Goal: Task Accomplishment & Management: Use online tool/utility

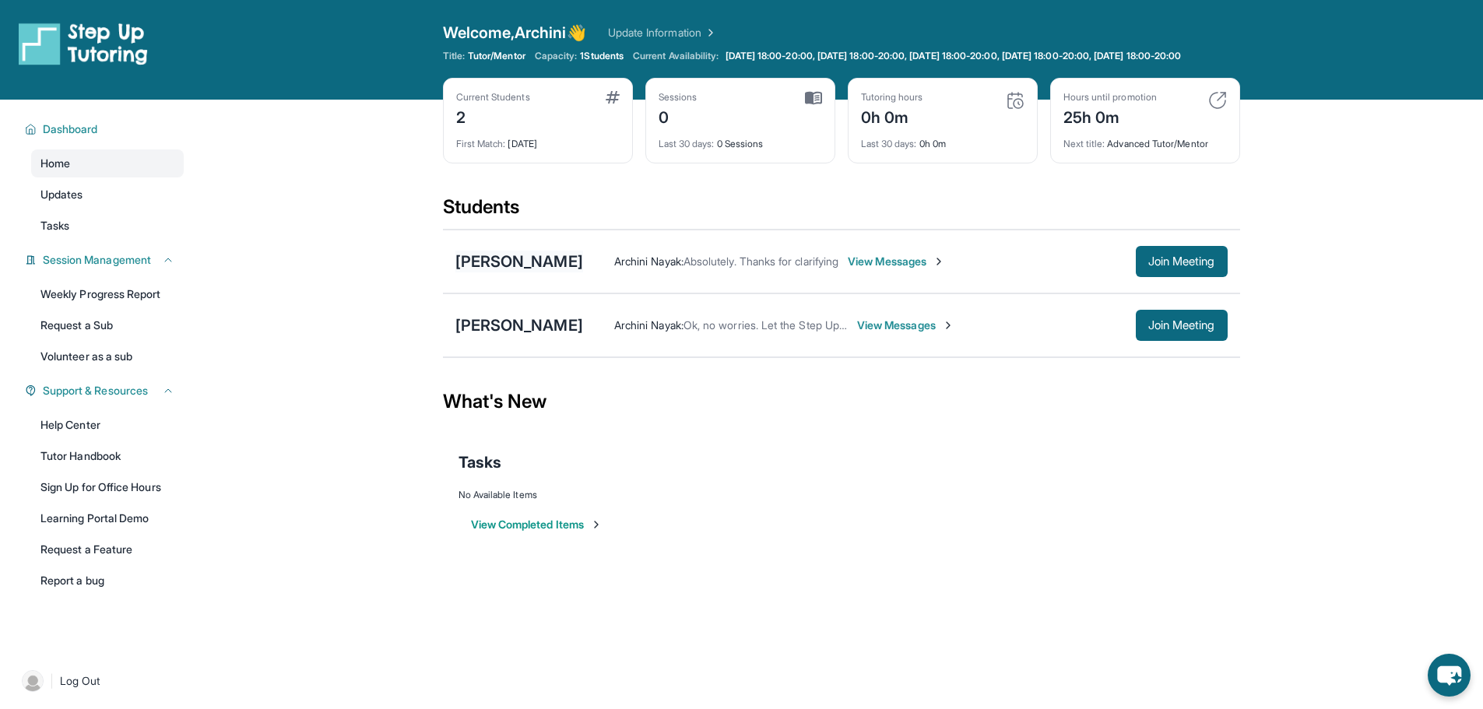
click at [533, 267] on div "[PERSON_NAME]" at bounding box center [520, 262] width 128 height 22
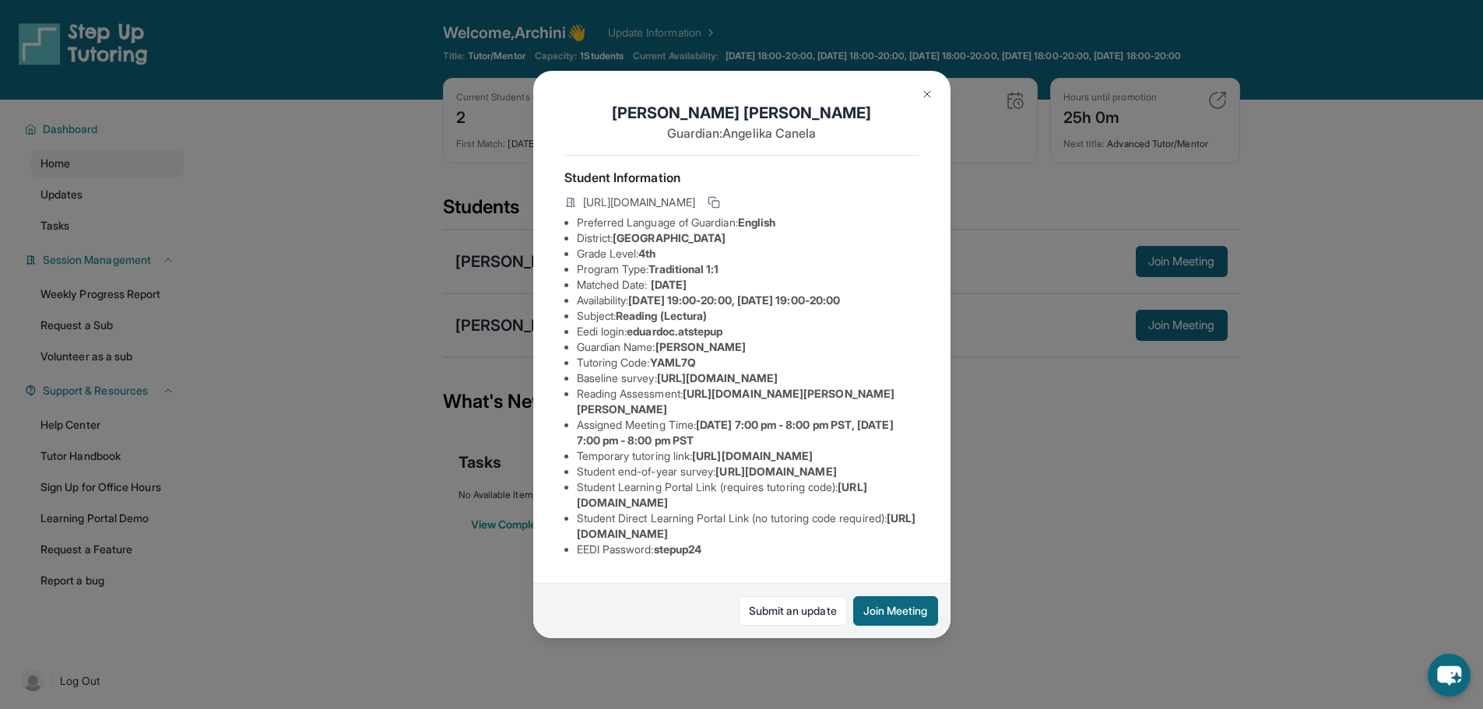
scroll to position [174, 0]
click at [778, 371] on span "[URL][DOMAIN_NAME]" at bounding box center [717, 377] width 121 height 13
drag, startPoint x: 578, startPoint y: 232, endPoint x: 969, endPoint y: 270, distance: 392.8
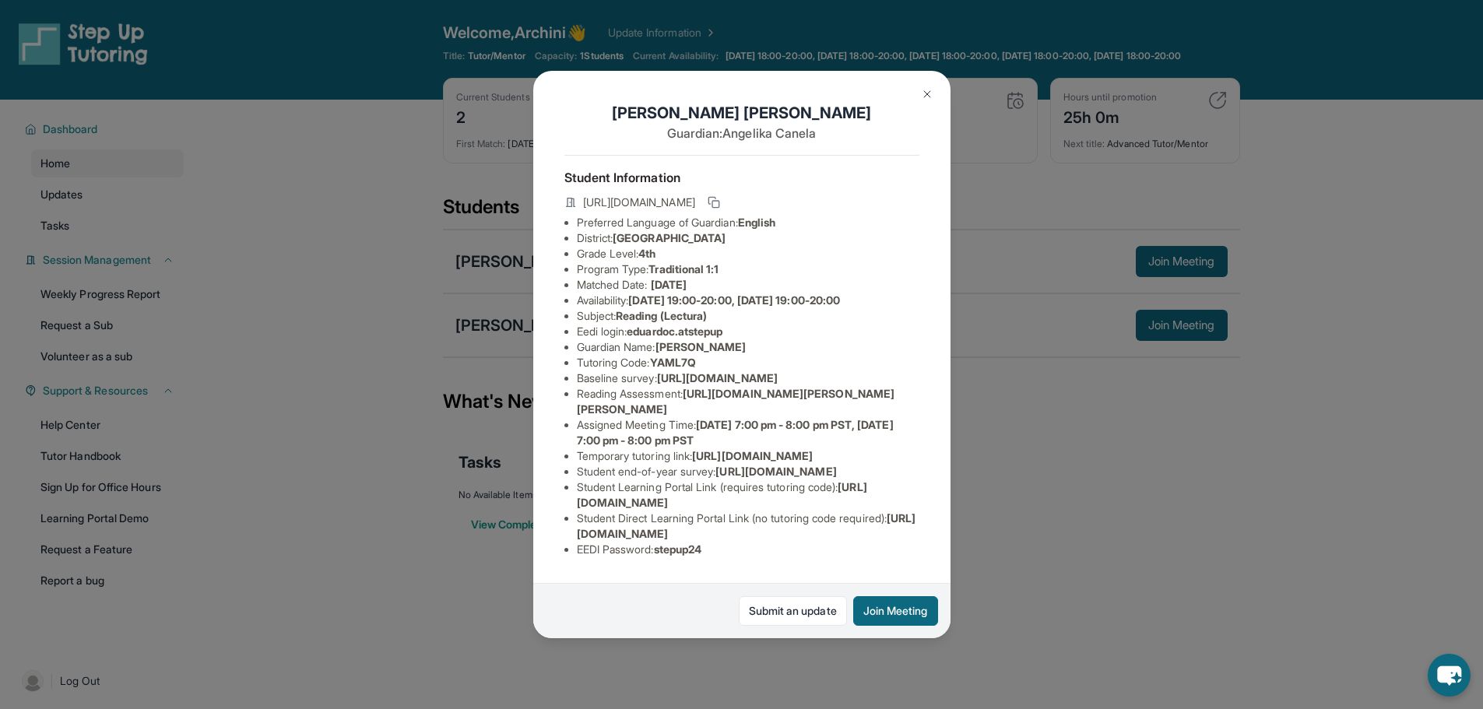
click at [969, 270] on div "[PERSON_NAME] Guardian: [PERSON_NAME] Student Information [URL][DOMAIN_NAME] Pr…" at bounding box center [741, 354] width 1483 height 709
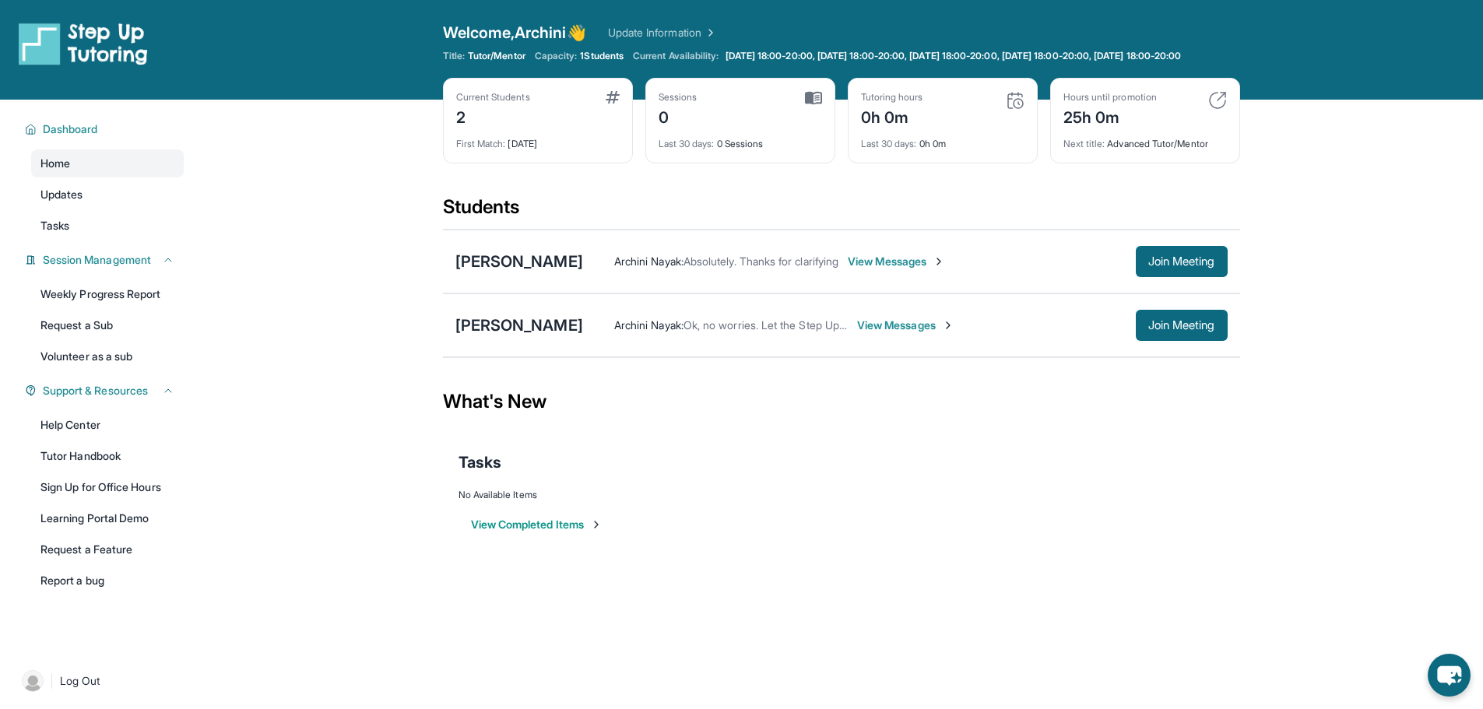
click at [520, 287] on div "[PERSON_NAME] [PERSON_NAME] : Absolutely. Thanks for clarifying View Messages J…" at bounding box center [841, 262] width 797 height 64
click at [537, 273] on div "[PERSON_NAME]" at bounding box center [520, 262] width 128 height 22
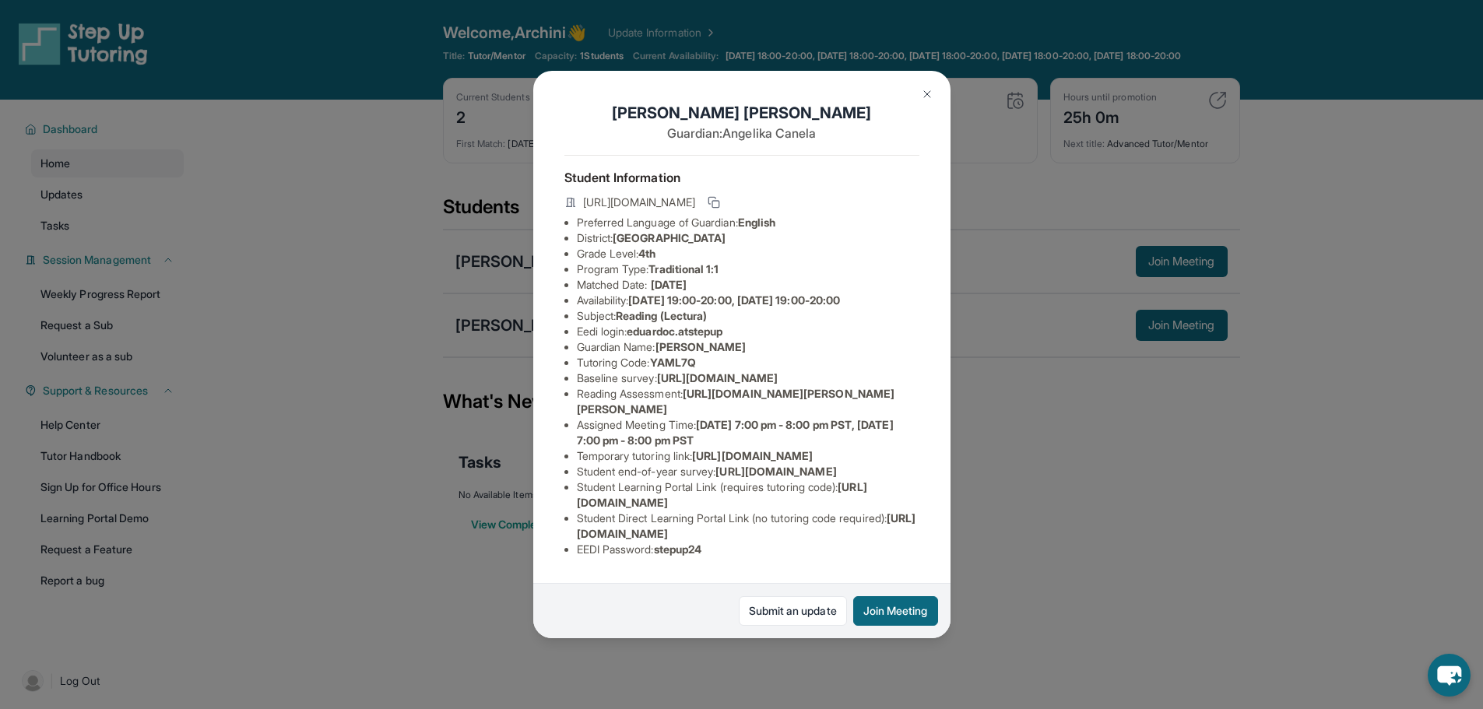
drag, startPoint x: 576, startPoint y: 235, endPoint x: 836, endPoint y: 259, distance: 260.4
click at [836, 259] on div "[PERSON_NAME] Guardian: [PERSON_NAME] Student Information [URL][DOMAIN_NAME] Pr…" at bounding box center [741, 355] width 417 height 568
copy span "[URL][DOMAIN_NAME]"
click at [424, 240] on div "[PERSON_NAME] Guardian: [PERSON_NAME] Student Information [URL][DOMAIN_NAME] Pr…" at bounding box center [741, 354] width 1483 height 709
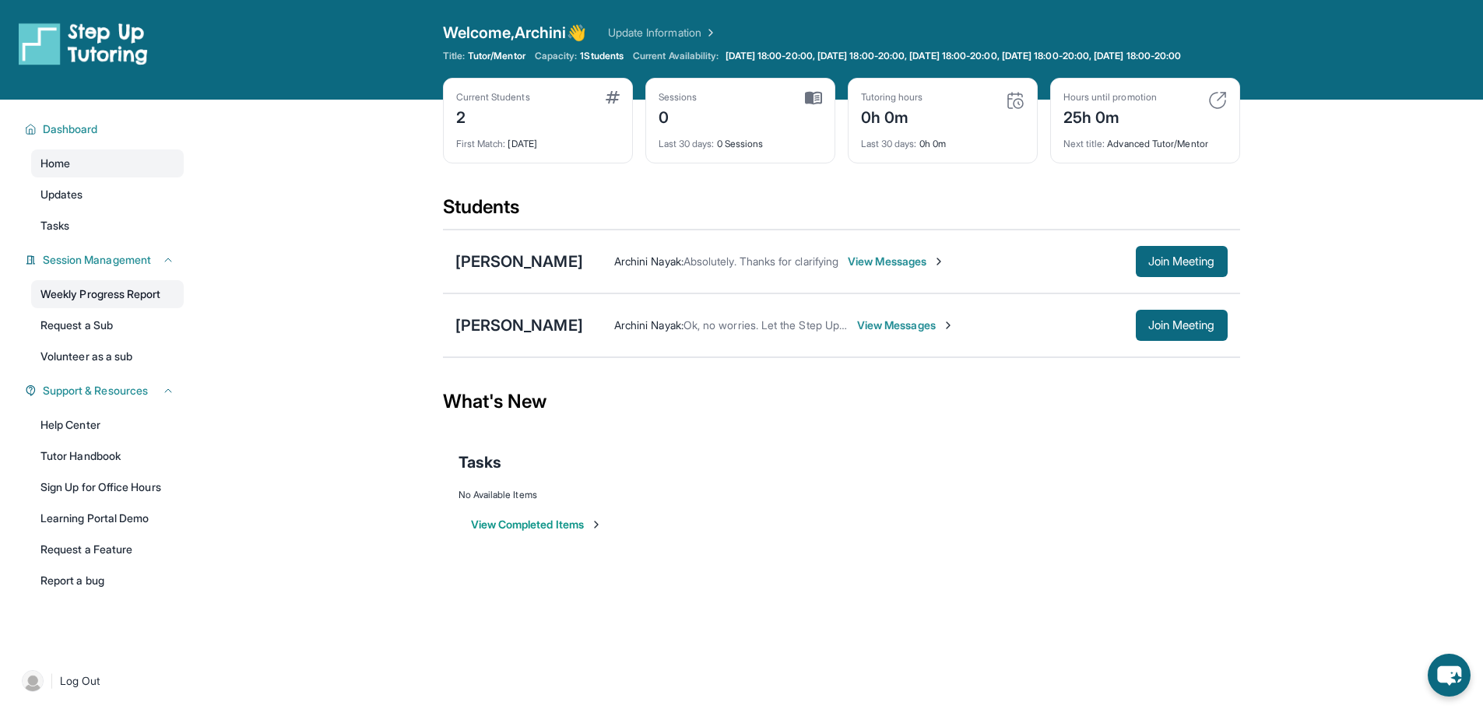
click at [174, 308] on link "Weekly Progress Report" at bounding box center [107, 294] width 153 height 28
click at [114, 470] on link "Tutor Handbook" at bounding box center [107, 456] width 153 height 28
click at [1169, 330] on span "Join Meeting" at bounding box center [1182, 325] width 67 height 9
click at [512, 336] on div "[PERSON_NAME]" at bounding box center [520, 326] width 128 height 22
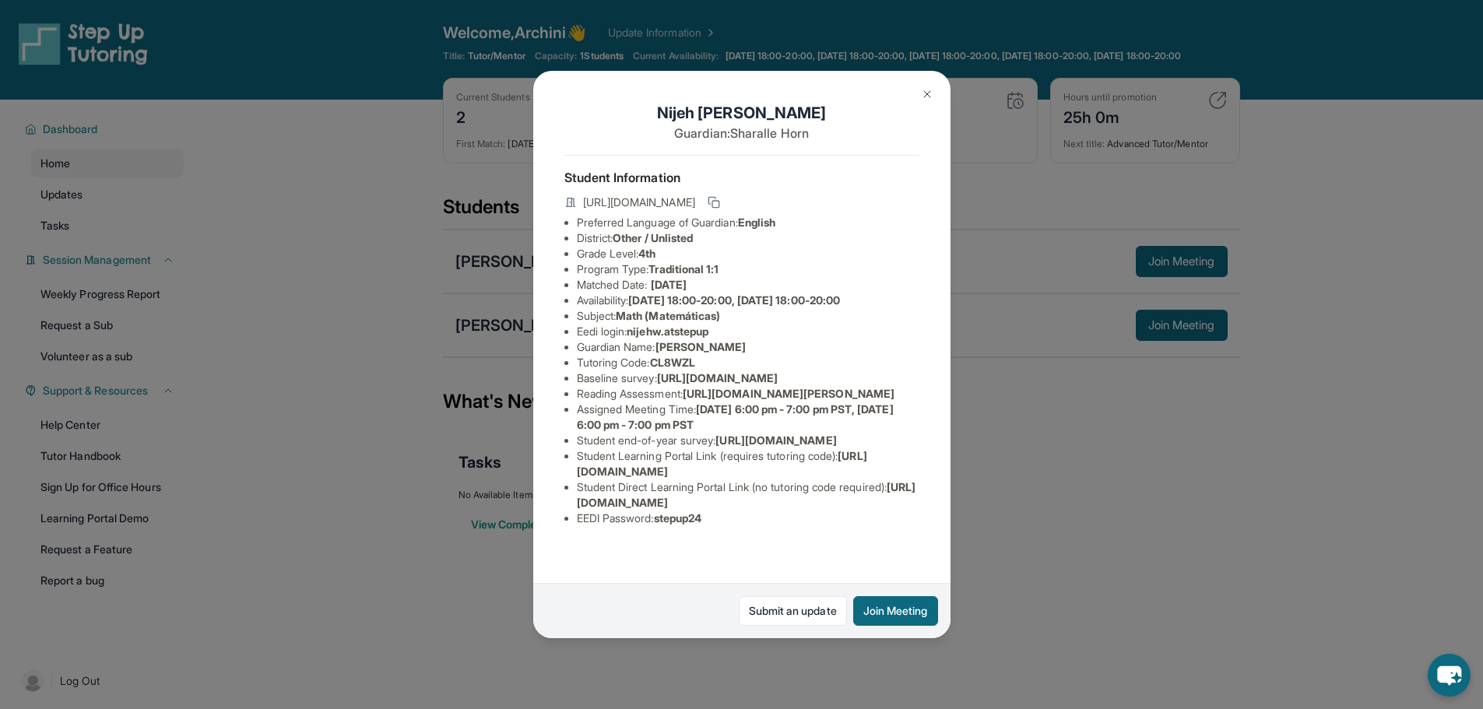
click at [927, 89] on img at bounding box center [927, 94] width 12 height 12
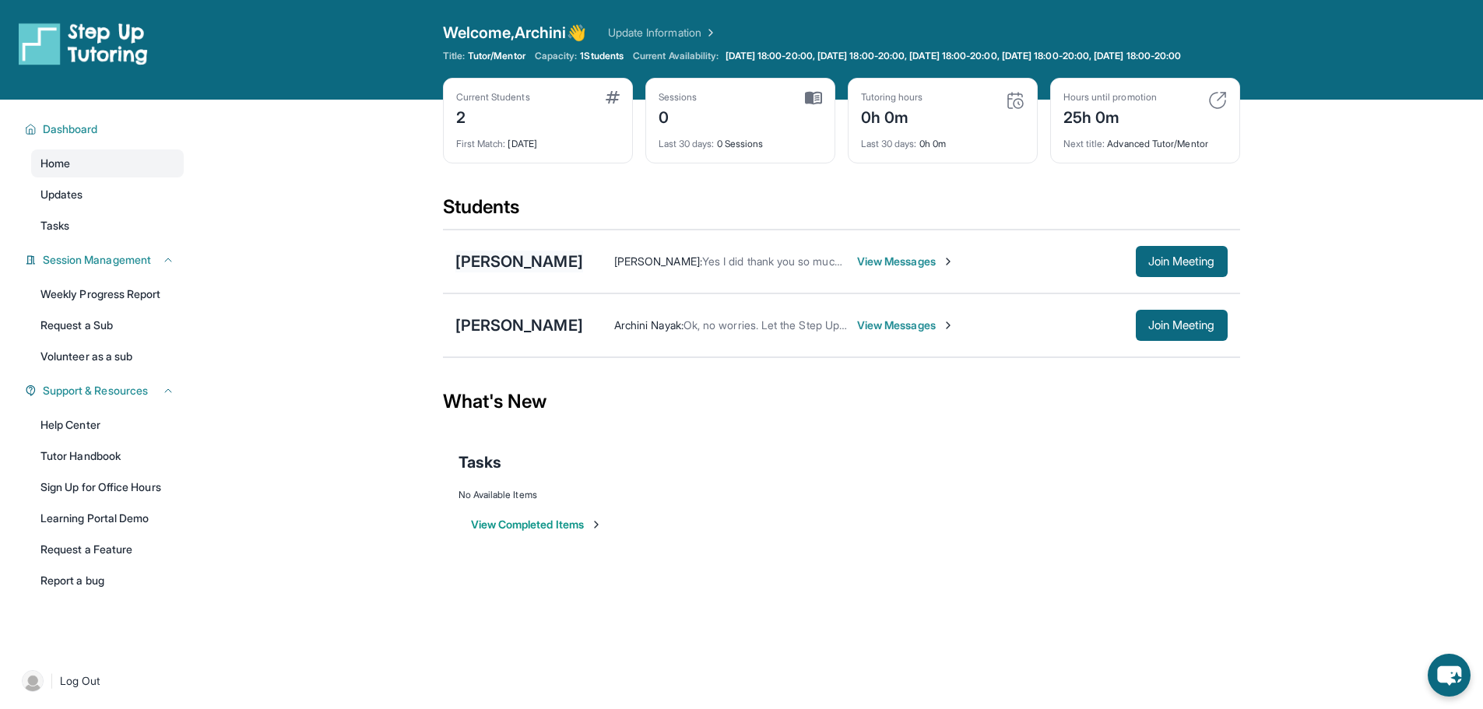
click at [581, 273] on div "[PERSON_NAME]" at bounding box center [520, 262] width 128 height 22
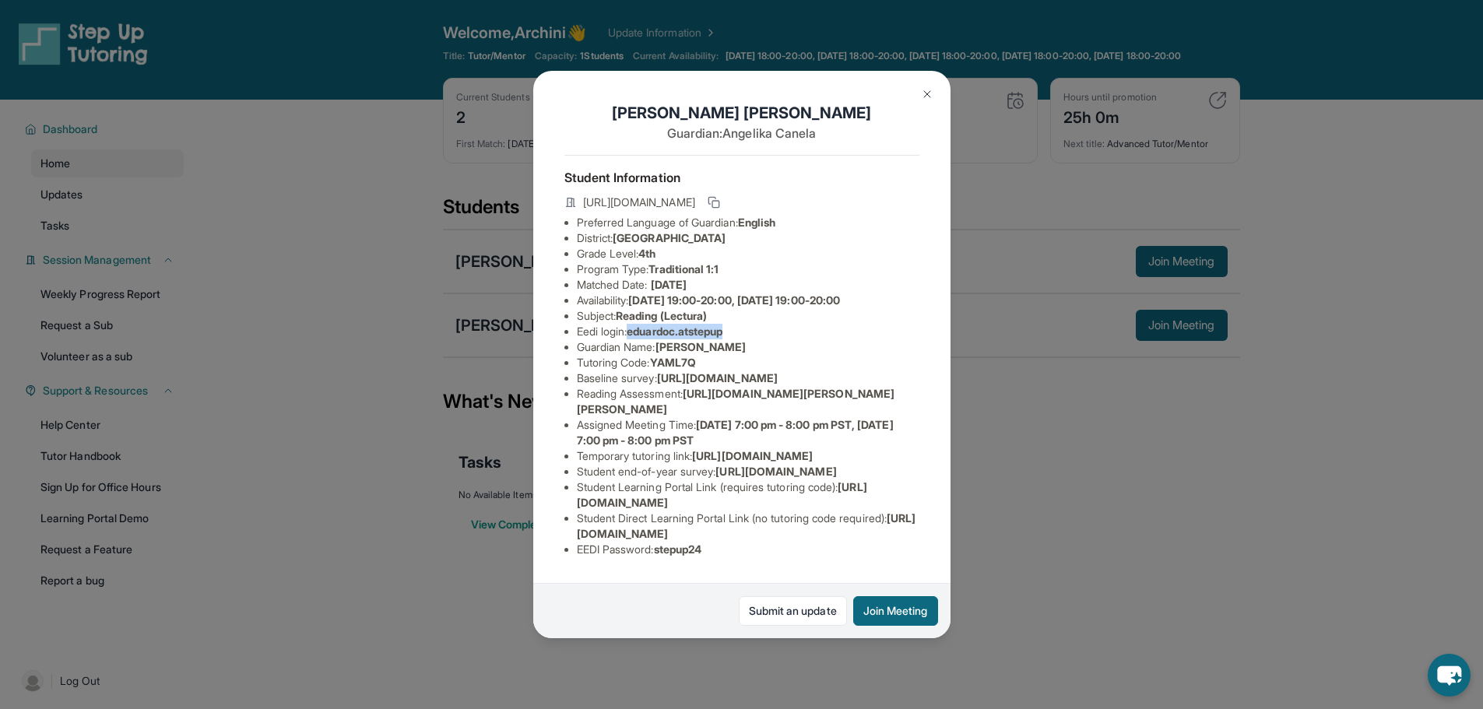
drag, startPoint x: 635, startPoint y: 344, endPoint x: 734, endPoint y: 347, distance: 98.2
click at [723, 338] on span "eduardoc.atstepup" at bounding box center [675, 331] width 96 height 13
copy span "eduardoc.atstepup"
click at [836, 324] on li "Subject : Reading (Lectura)" at bounding box center [748, 316] width 343 height 16
drag, startPoint x: 665, startPoint y: 376, endPoint x: 707, endPoint y: 376, distance: 42.1
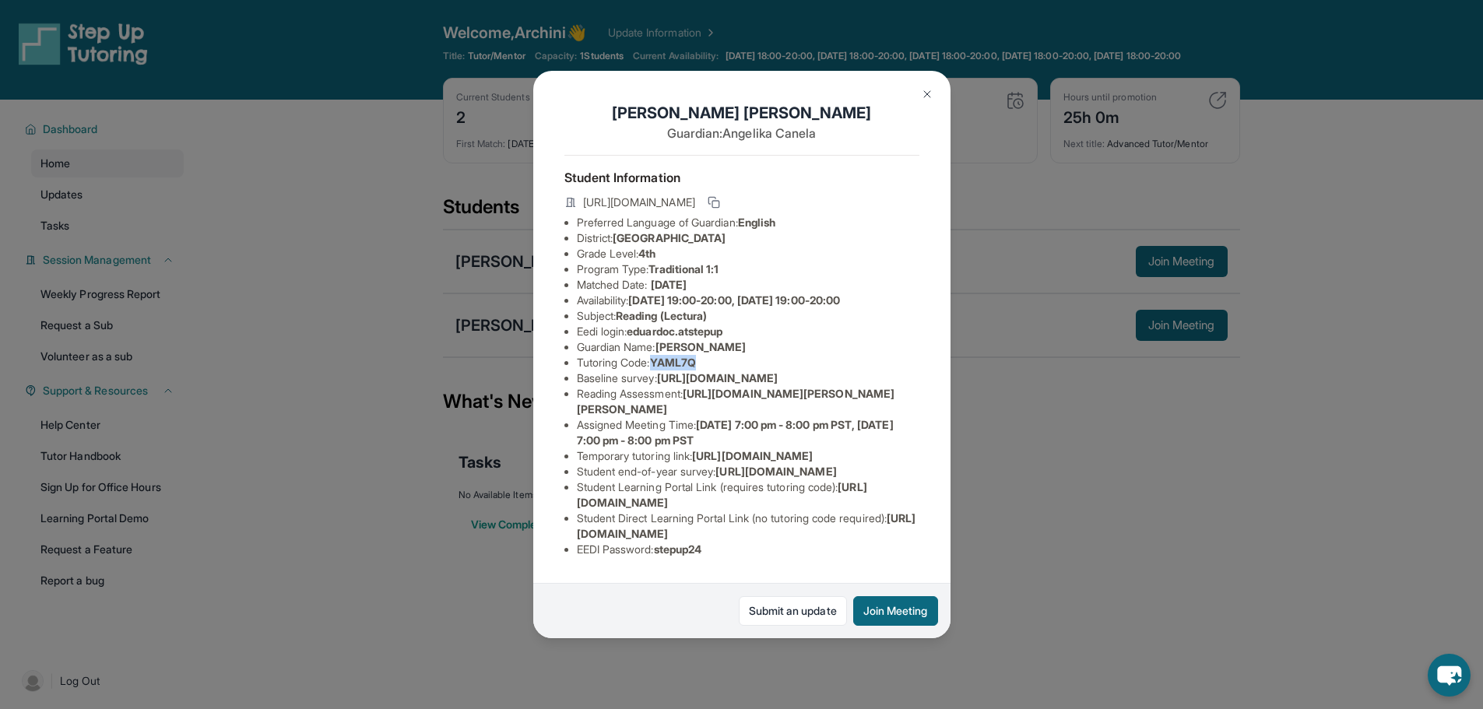
click at [707, 371] on li "Tutoring Code : YAML7Q" at bounding box center [748, 363] width 343 height 16
click at [921, 92] on img at bounding box center [927, 94] width 12 height 12
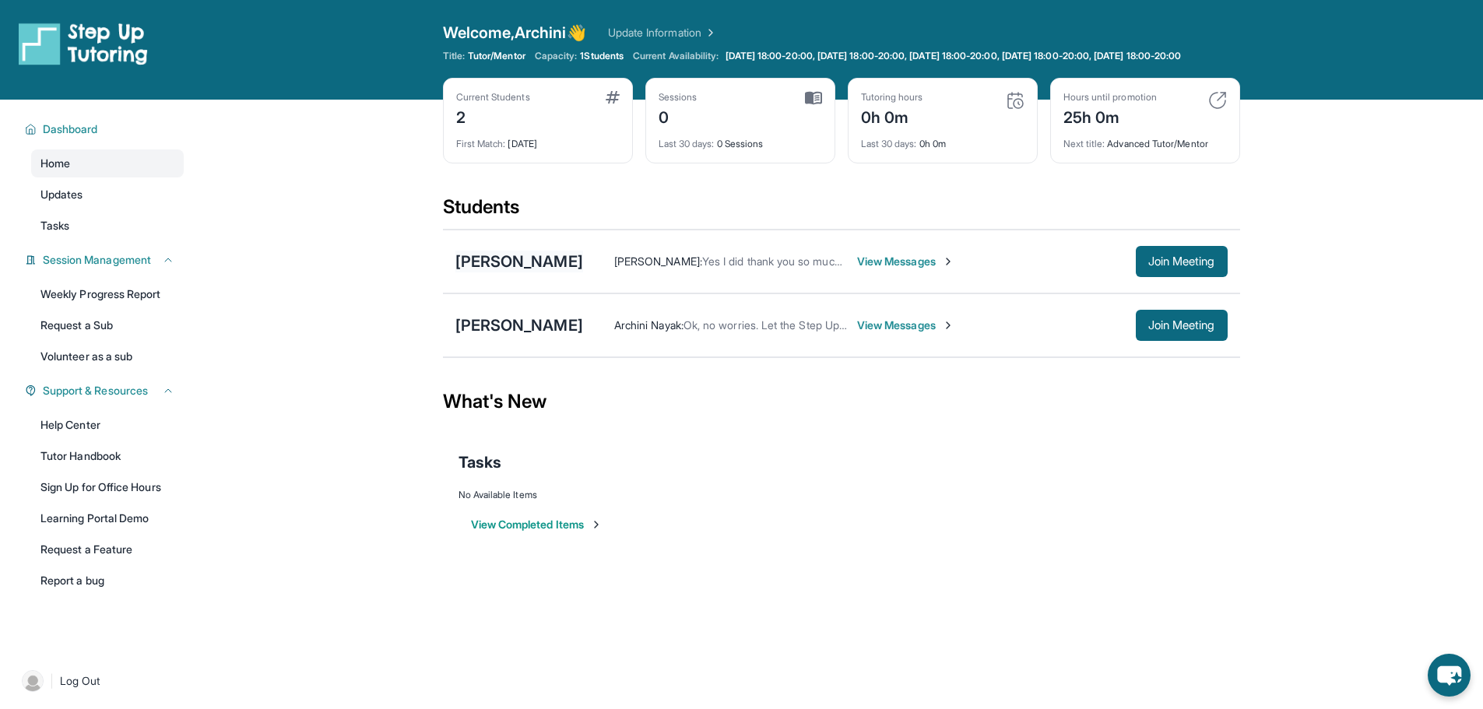
click at [572, 271] on div "[PERSON_NAME]" at bounding box center [520, 262] width 128 height 22
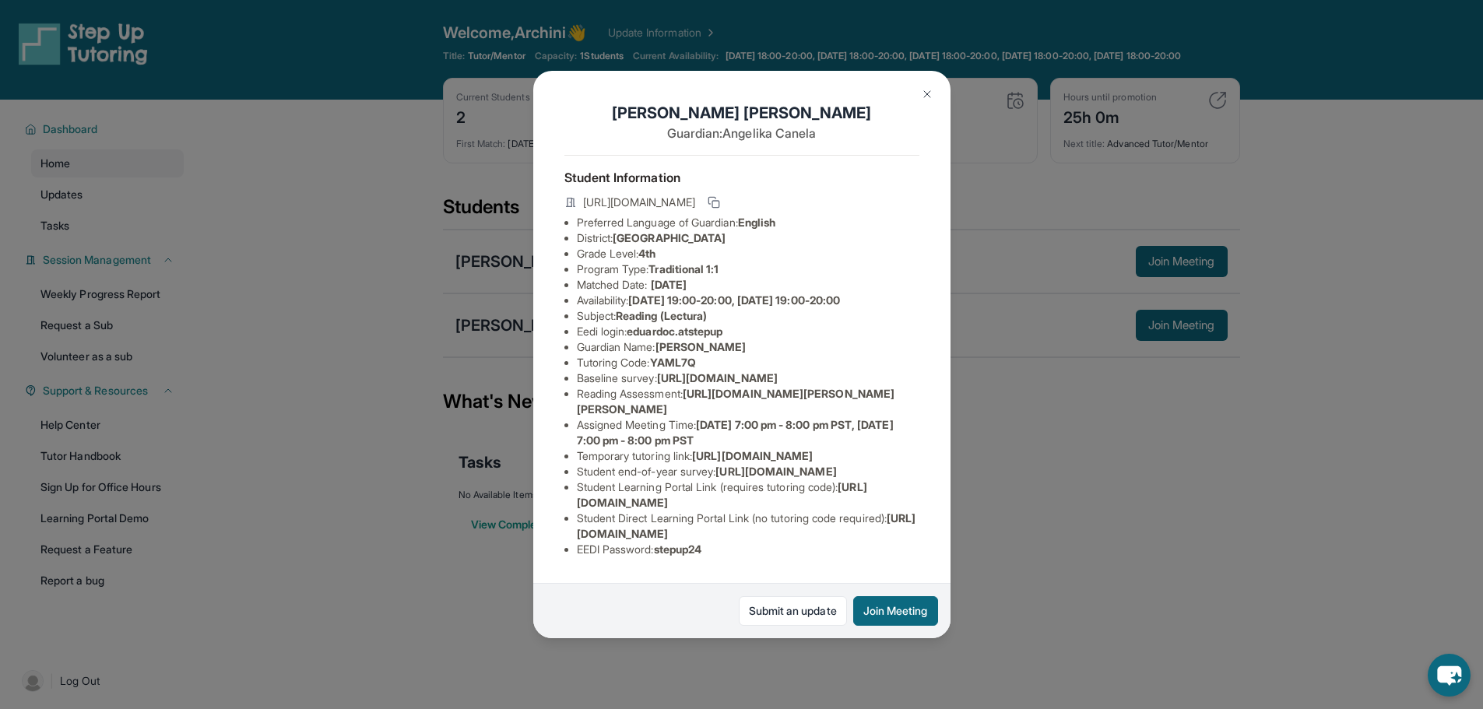
scroll to position [174, 0]
